Goal: Register for event/course

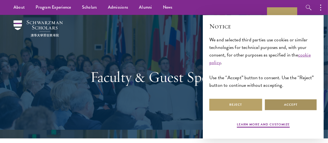
click at [284, 100] on button "Accept" at bounding box center [290, 104] width 53 height 12
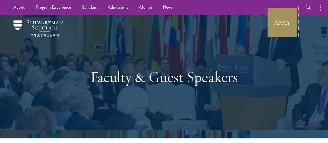
click at [281, 23] on link "Apply" at bounding box center [282, 22] width 30 height 30
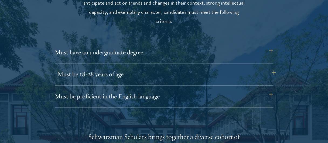
scroll to position [754, 0]
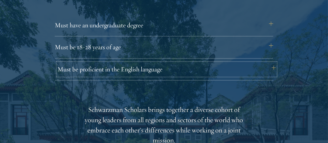
click at [272, 69] on button "Must be proficient in the English language" at bounding box center [166, 69] width 218 height 13
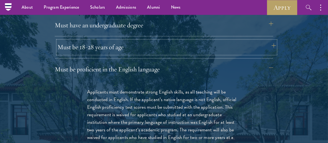
click at [268, 47] on button "Must be 18-28 years of age" at bounding box center [166, 47] width 218 height 13
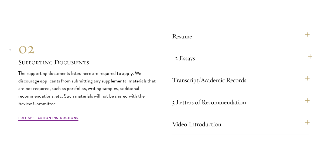
scroll to position [1778, 0]
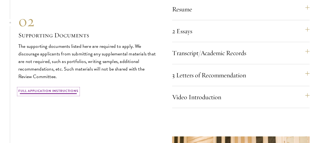
click at [59, 95] on link "Full Application Instructions" at bounding box center [48, 91] width 60 height 6
